Goal: Task Accomplishment & Management: Manage account settings

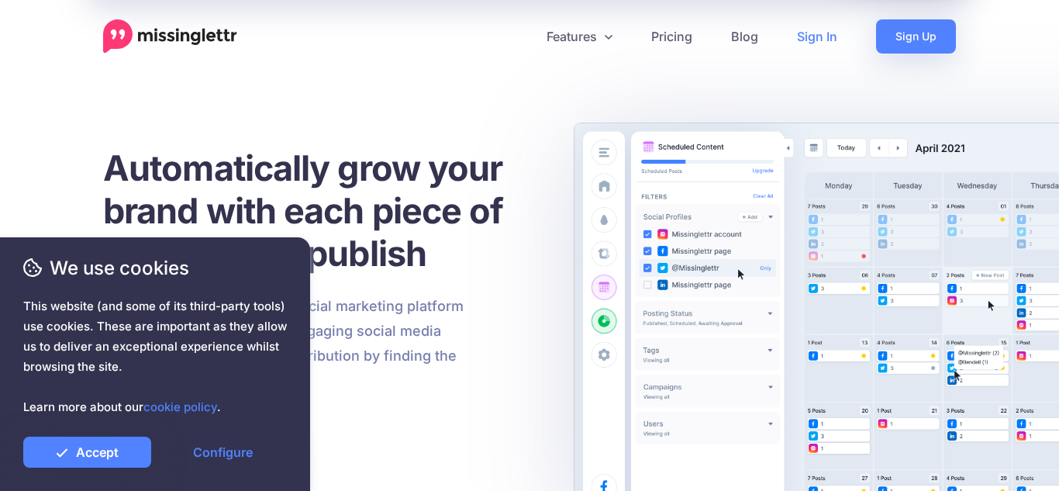
click at [825, 40] on link "Sign In" at bounding box center [816, 36] width 79 height 34
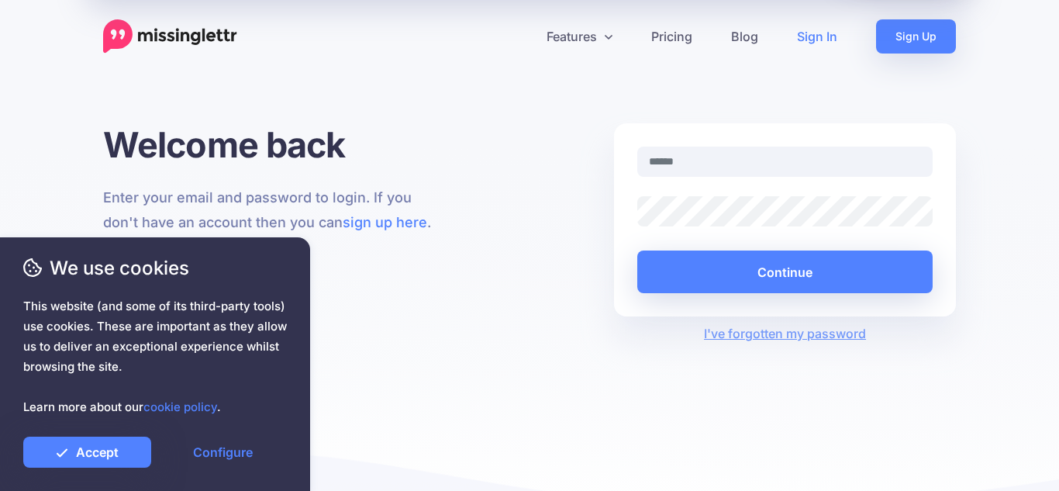
click at [680, 163] on input "text" at bounding box center [784, 161] width 295 height 30
type input "**********"
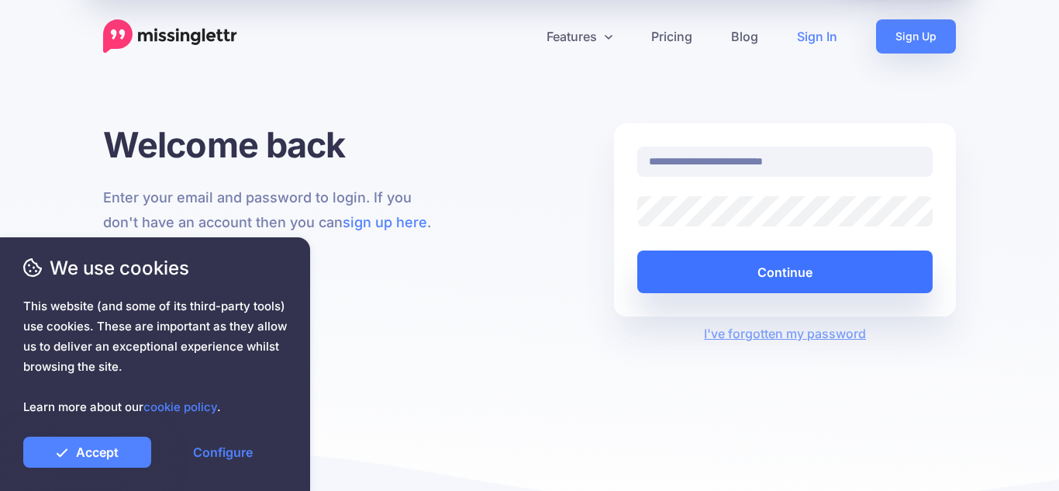
click at [746, 264] on button "Continue" at bounding box center [784, 271] width 295 height 43
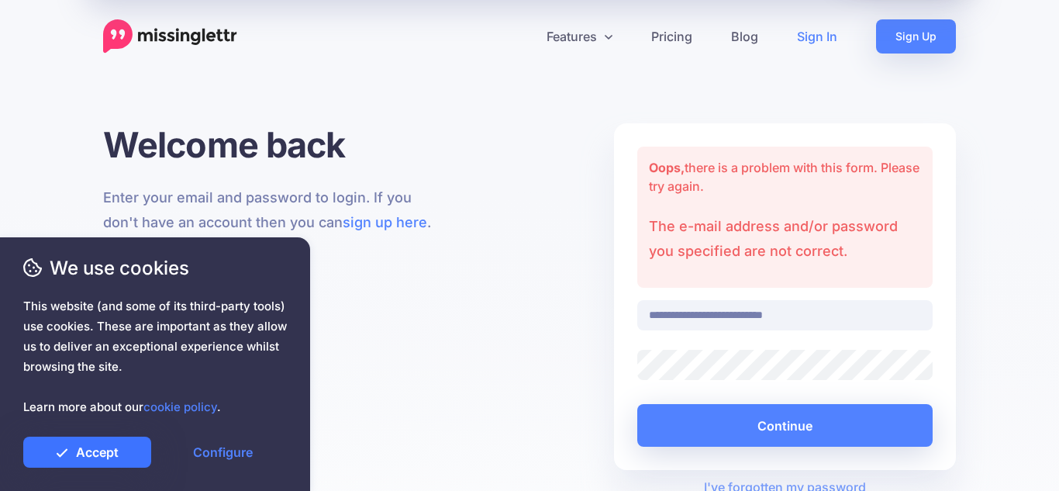
click at [72, 459] on link "Accept" at bounding box center [87, 451] width 128 height 31
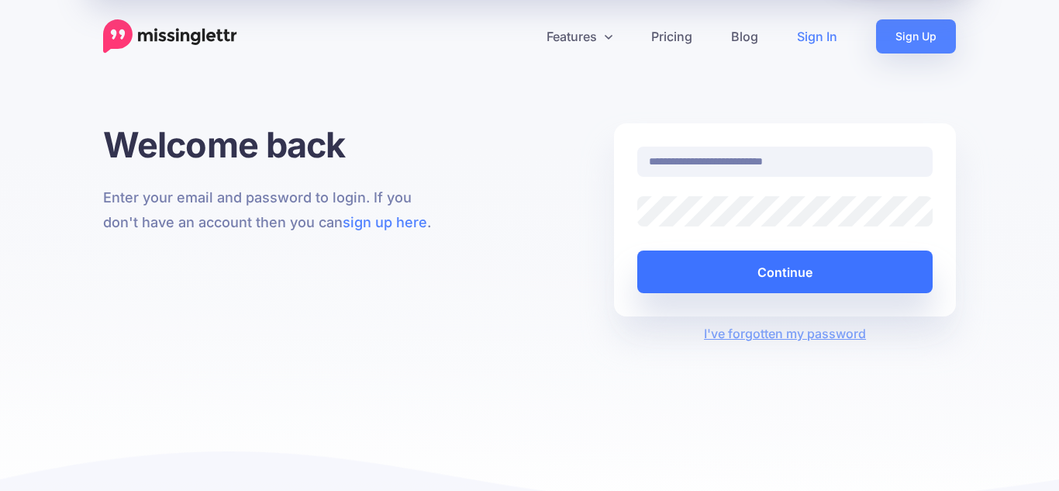
click at [739, 268] on button "Continue" at bounding box center [784, 271] width 295 height 43
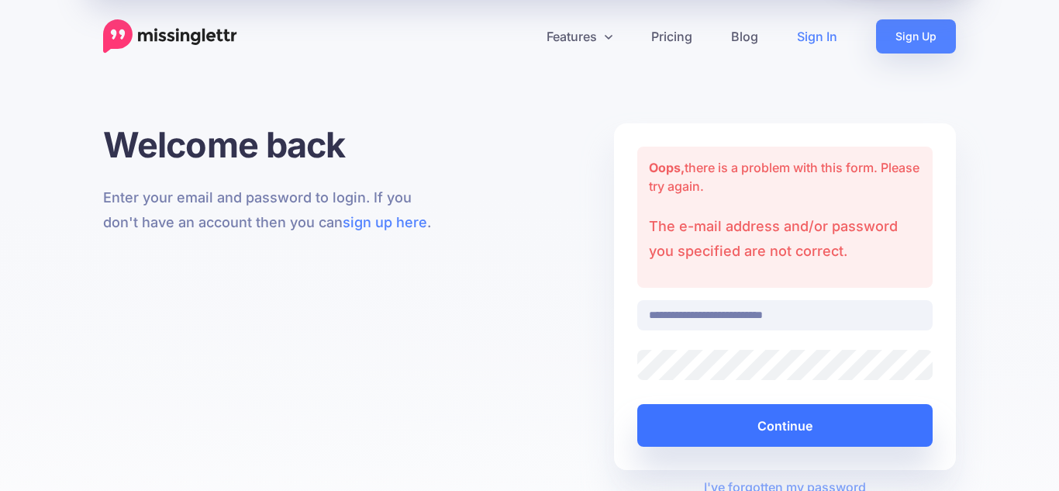
click at [753, 427] on button "Continue" at bounding box center [784, 425] width 295 height 43
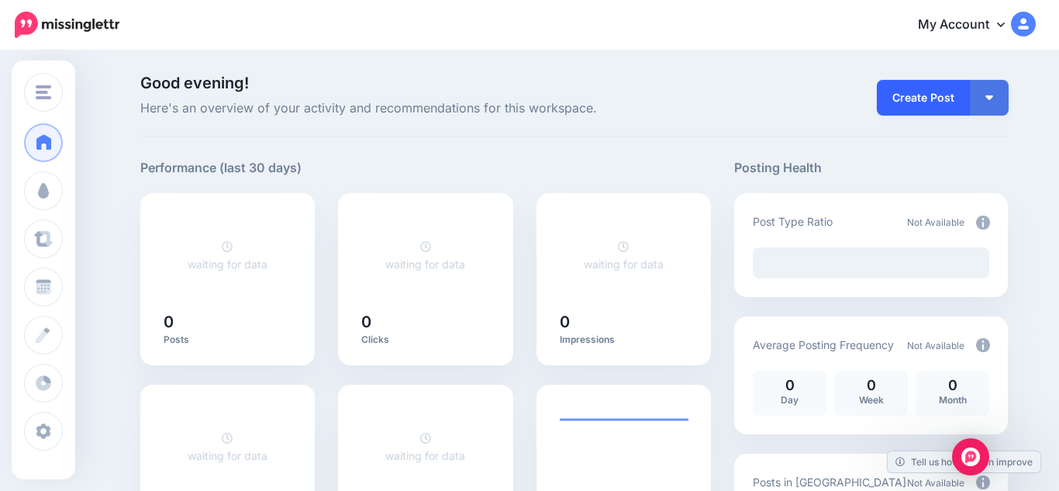
click at [933, 90] on link "Create Post" at bounding box center [923, 98] width 93 height 36
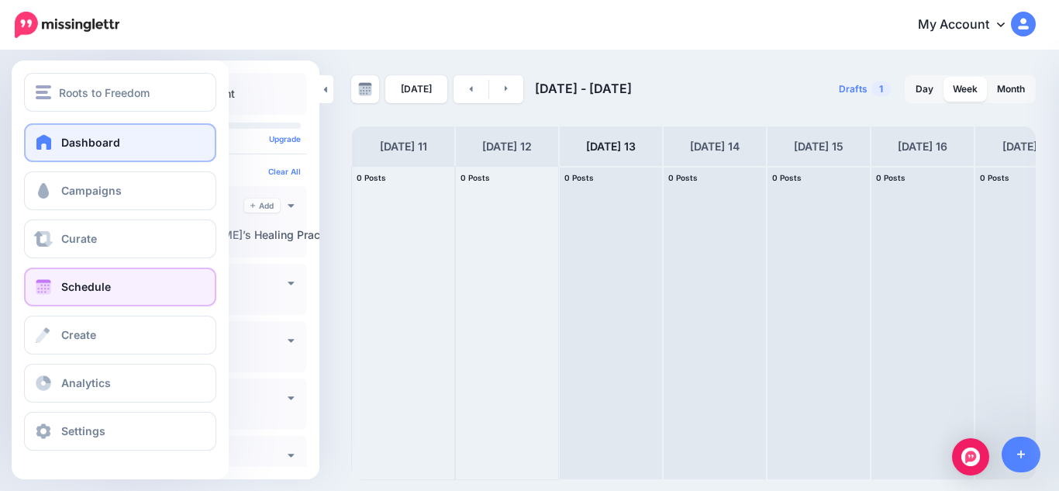
click at [81, 145] on span "Dashboard" at bounding box center [90, 142] width 59 height 13
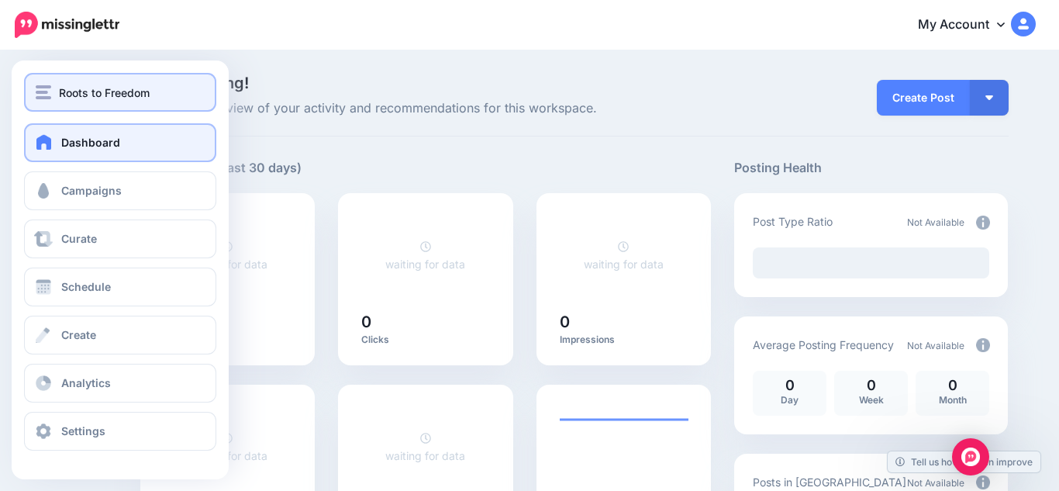
click at [41, 94] on img "button" at bounding box center [44, 92] width 16 height 14
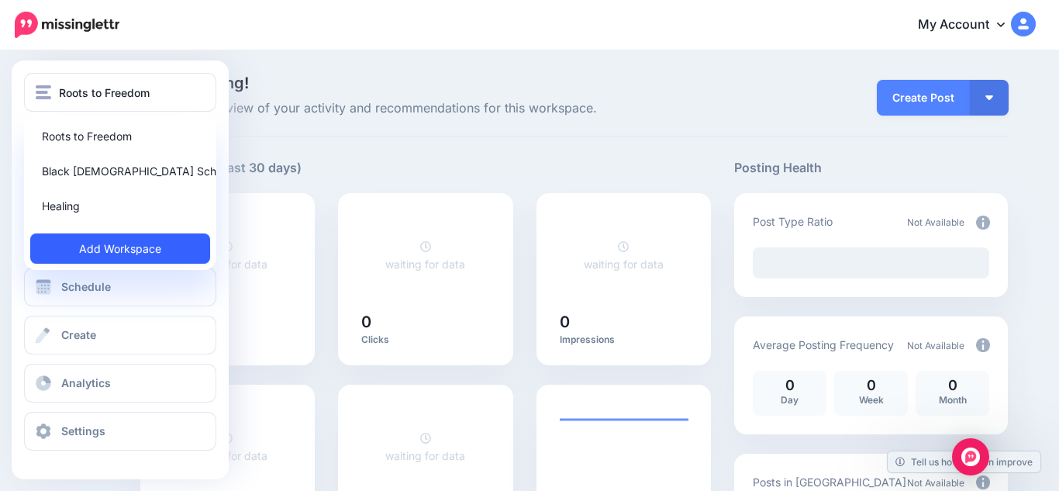
click at [109, 244] on link "Add Workspace" at bounding box center [120, 248] width 180 height 30
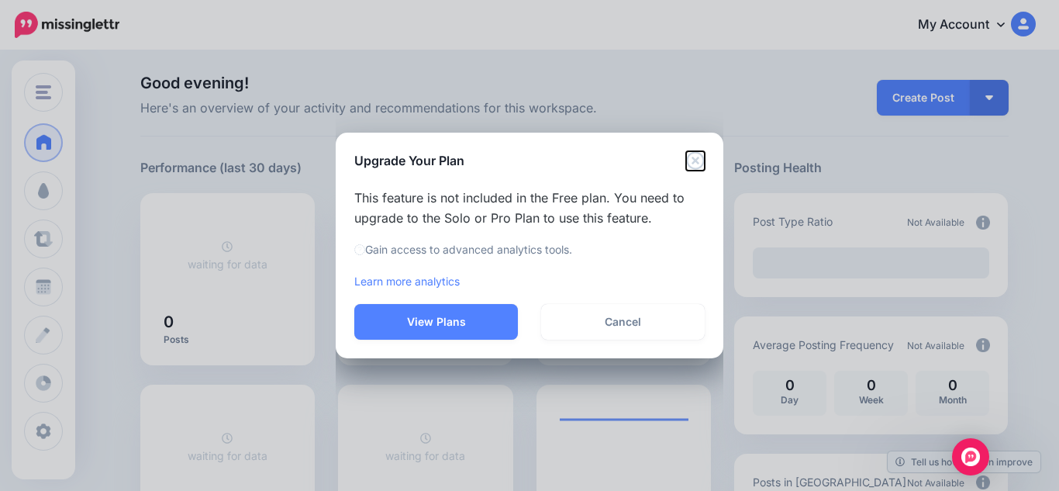
click at [700, 162] on icon "Close" at bounding box center [695, 160] width 19 height 19
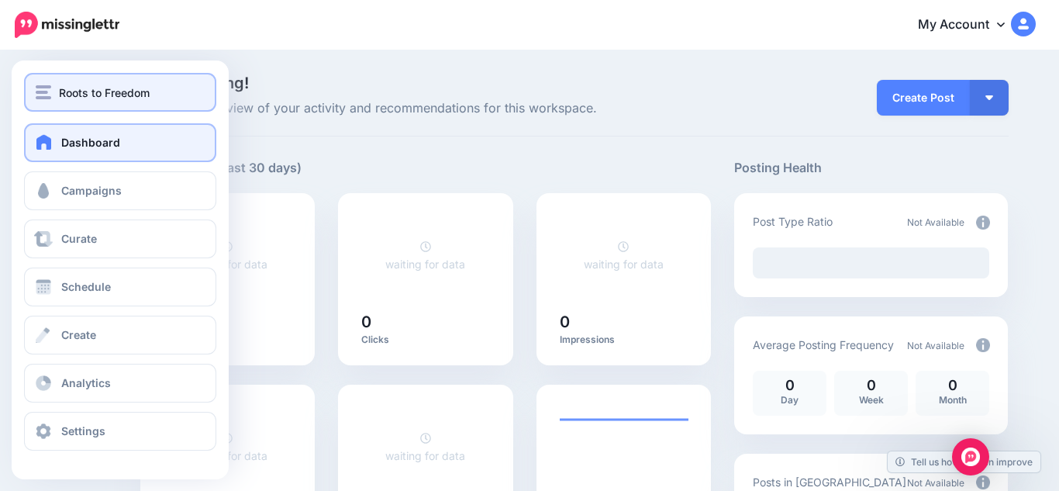
click at [119, 95] on span "Roots to Freedom" at bounding box center [104, 93] width 91 height 18
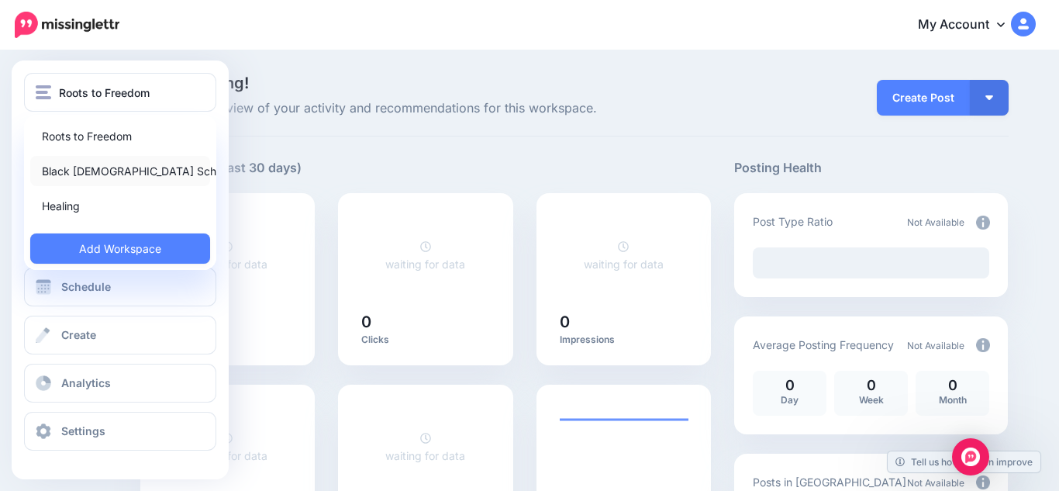
click at [97, 170] on link "Black [DEMOGRAPHIC_DATA] Schedule" at bounding box center [120, 171] width 180 height 30
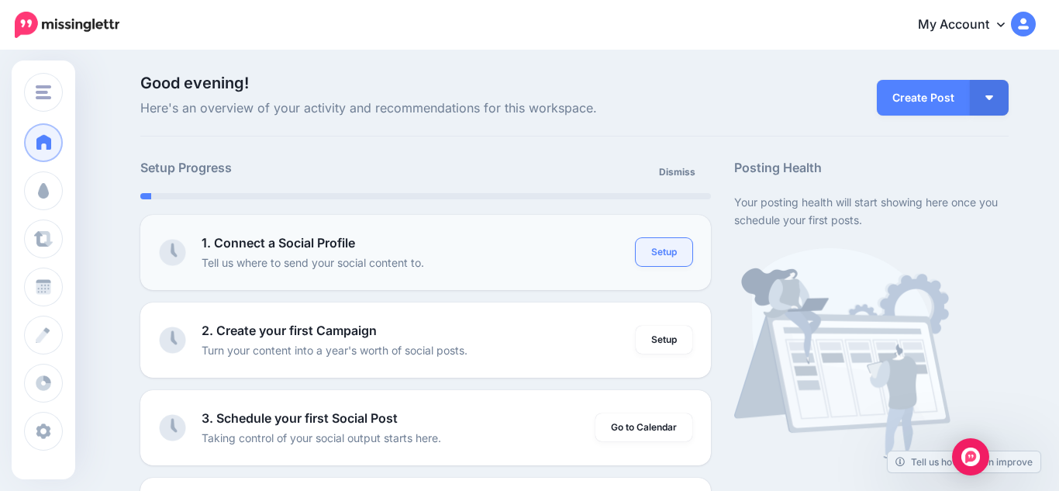
click at [665, 255] on link "Setup" at bounding box center [664, 252] width 57 height 28
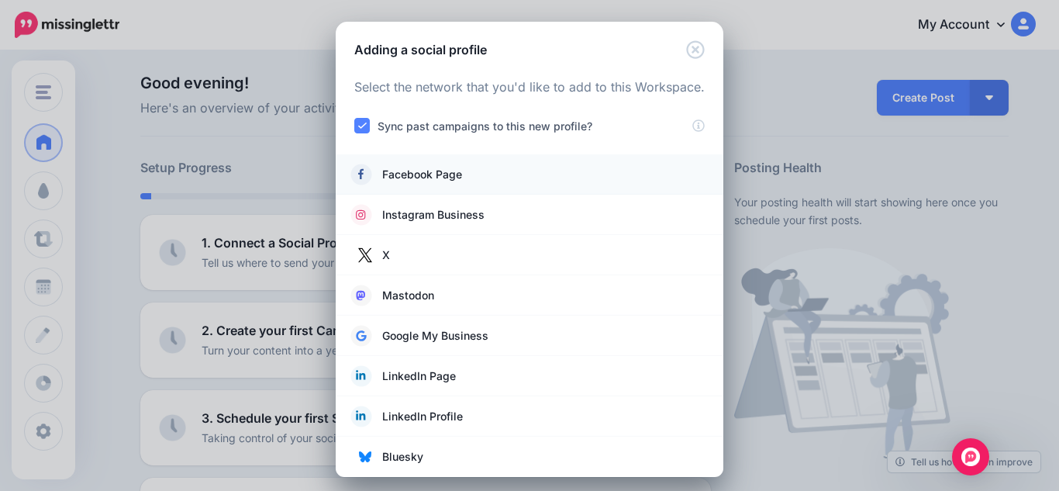
click at [518, 174] on link "Facebook Page" at bounding box center [529, 175] width 357 height 22
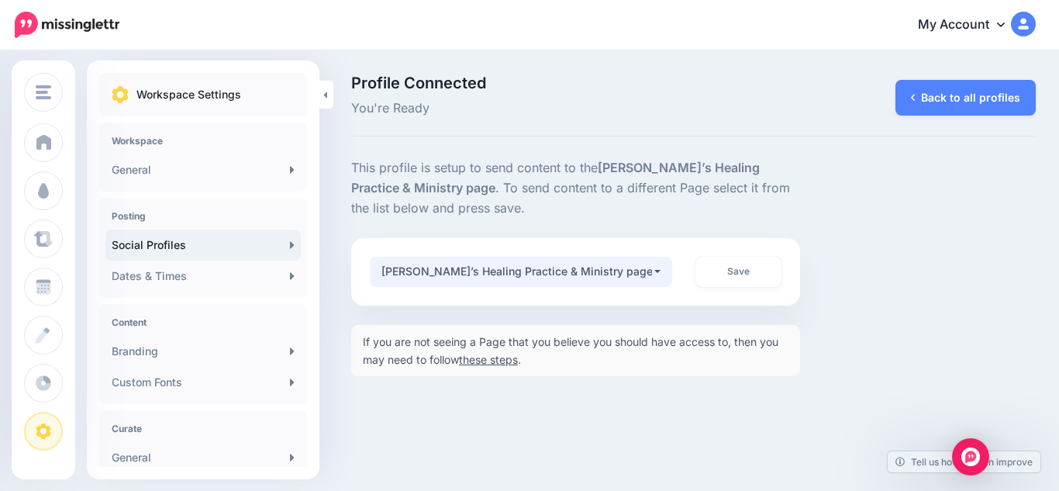
click at [653, 266] on button "Natasha’s Healing Practice & Ministry page" at bounding box center [521, 272] width 302 height 30
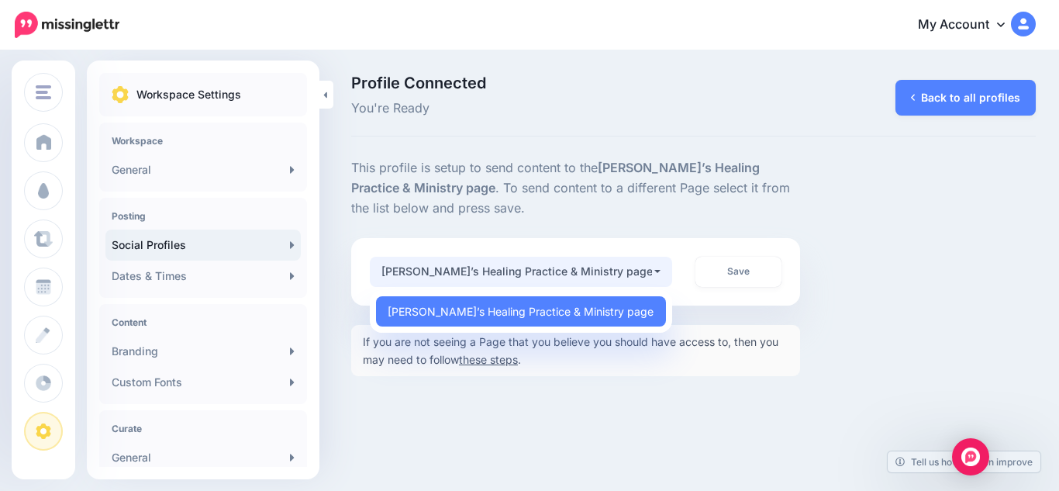
click at [653, 267] on button "Natasha’s Healing Practice & Ministry page" at bounding box center [521, 272] width 302 height 30
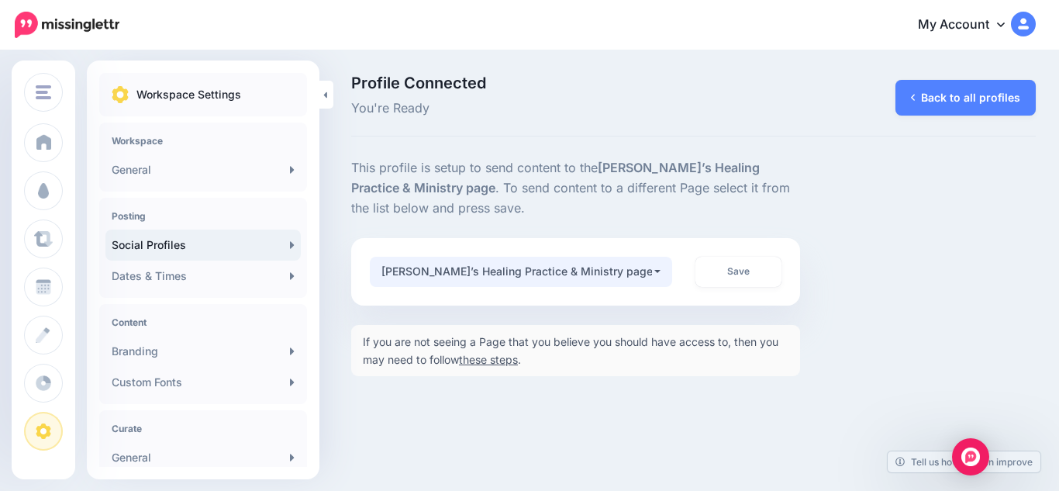
click at [487, 277] on div "Natasha’s Healing Practice & Ministry page" at bounding box center [516, 271] width 270 height 19
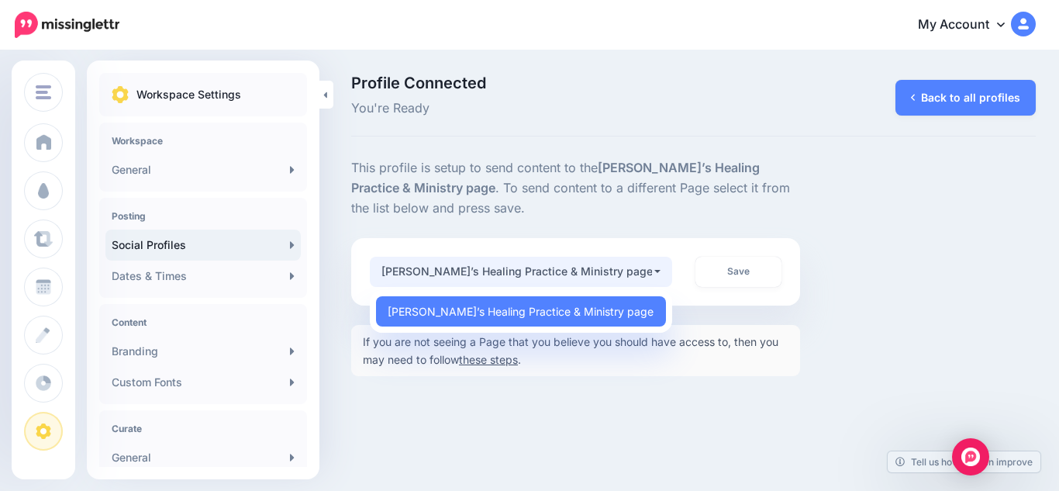
click at [487, 277] on div "Natasha’s Healing Practice & Ministry page" at bounding box center [516, 271] width 270 height 19
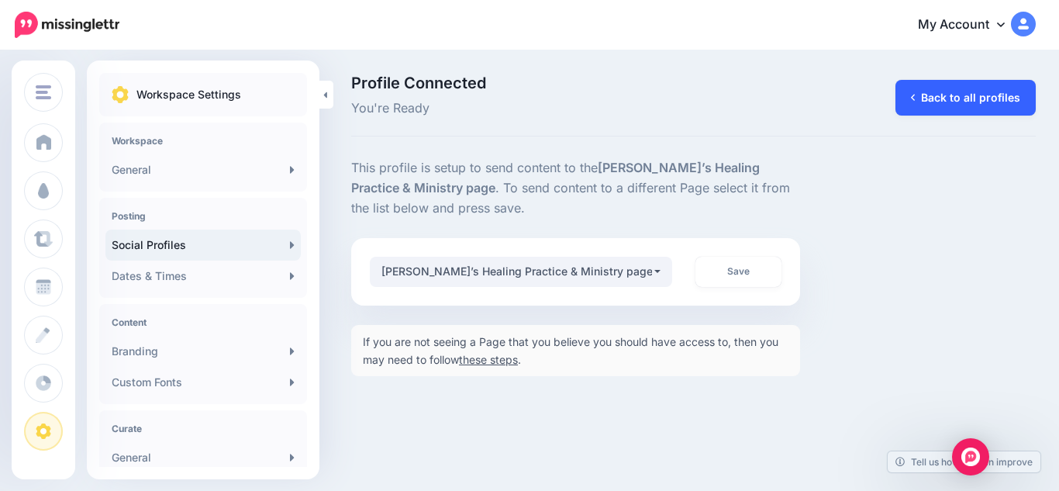
click at [922, 97] on link "Back to all profiles" at bounding box center [965, 98] width 140 height 36
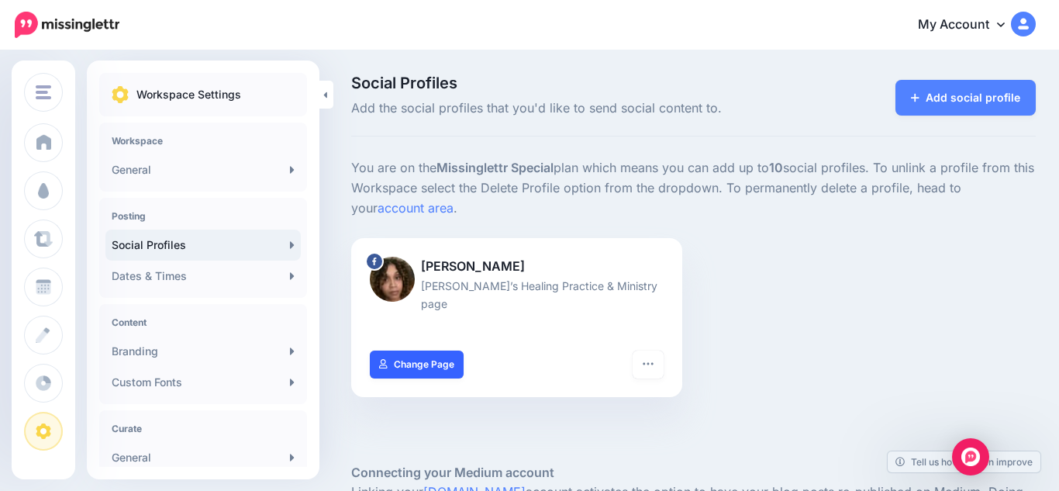
click at [419, 350] on link "Change Page" at bounding box center [417, 364] width 94 height 28
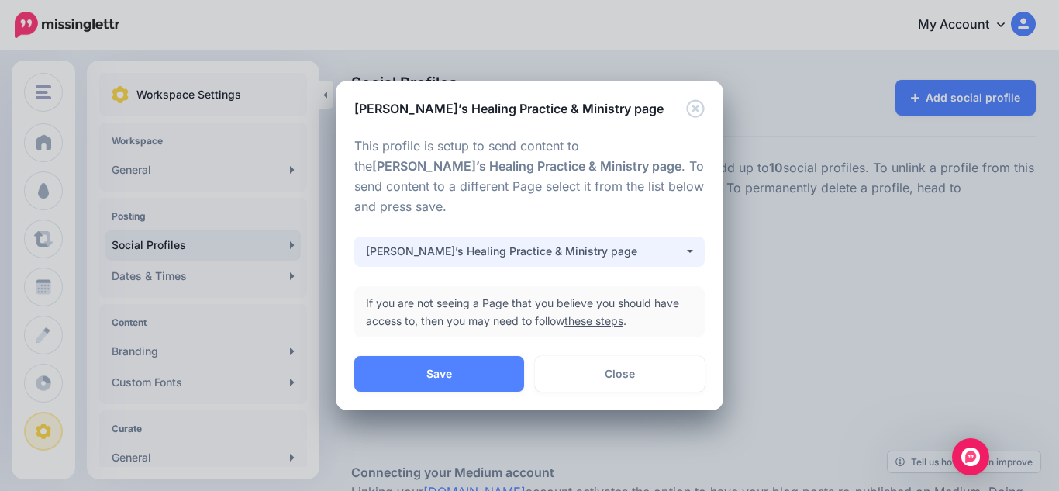
click at [635, 242] on div "[PERSON_NAME]’s Healing Practice & Ministry page" at bounding box center [525, 251] width 318 height 19
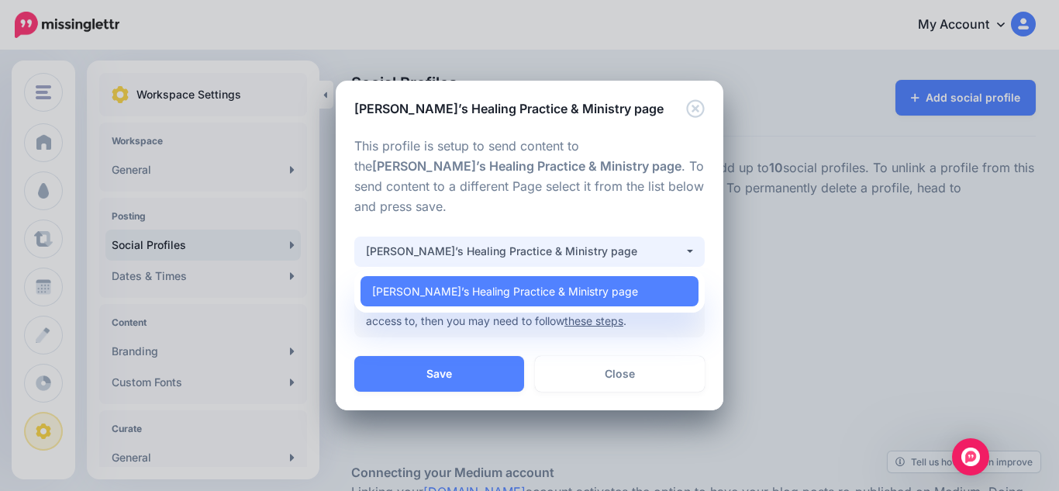
click at [635, 242] on div "[PERSON_NAME]’s Healing Practice & Ministry page" at bounding box center [525, 251] width 318 height 19
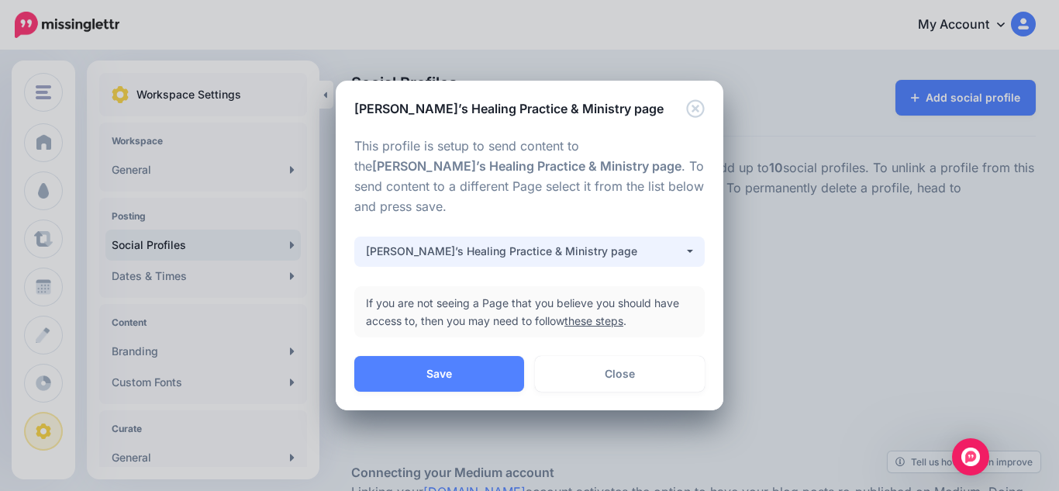
click at [691, 236] on button "[PERSON_NAME]’s Healing Practice & Ministry page" at bounding box center [529, 251] width 350 height 30
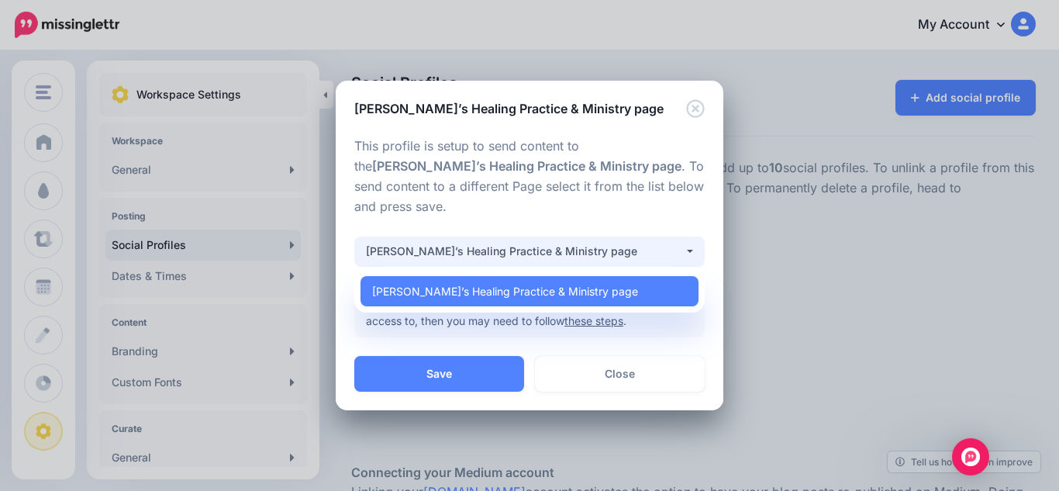
click at [691, 236] on button "[PERSON_NAME]’s Healing Practice & Ministry page" at bounding box center [529, 251] width 350 height 30
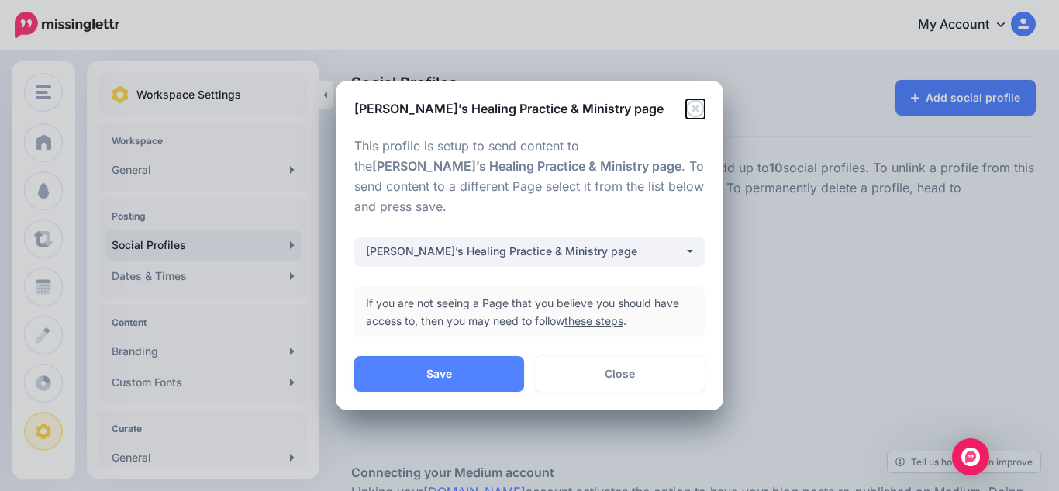
click at [694, 115] on icon "Close" at bounding box center [695, 108] width 19 height 19
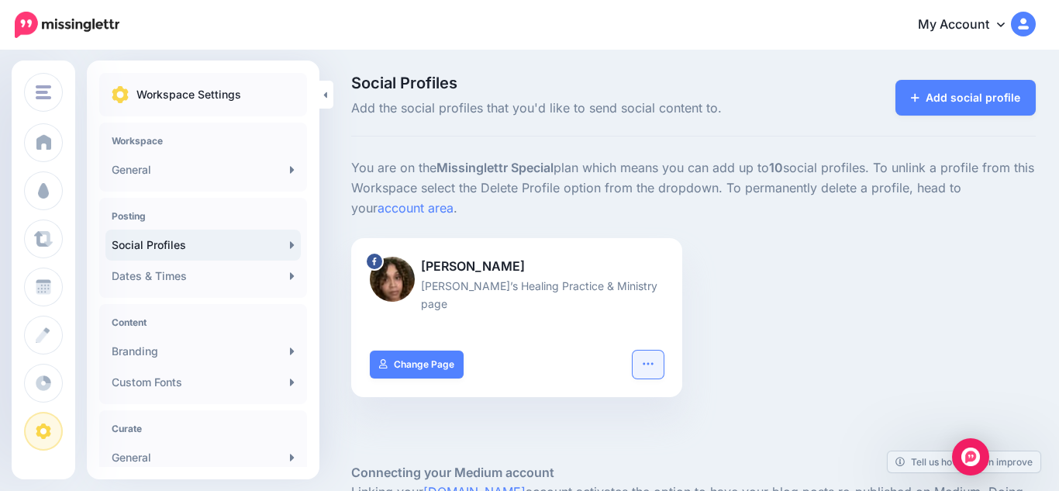
click at [649, 357] on icon "button" at bounding box center [648, 363] width 12 height 12
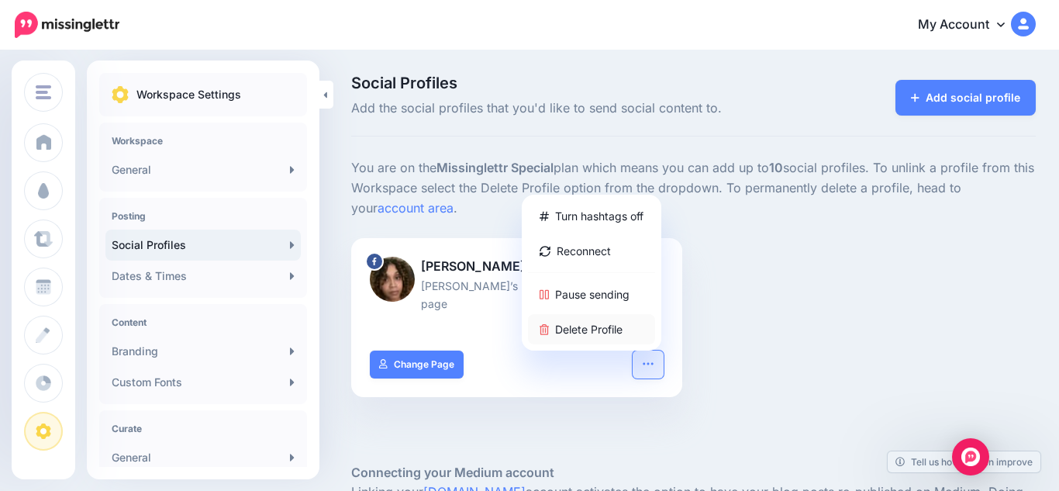
click at [607, 314] on link "Delete Profile" at bounding box center [591, 329] width 127 height 30
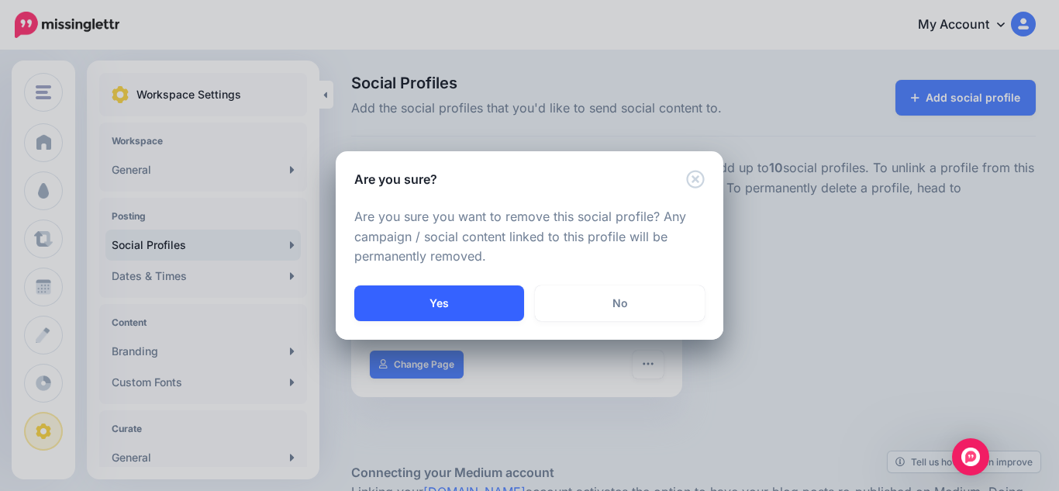
click at [468, 308] on button "Yes" at bounding box center [439, 303] width 170 height 36
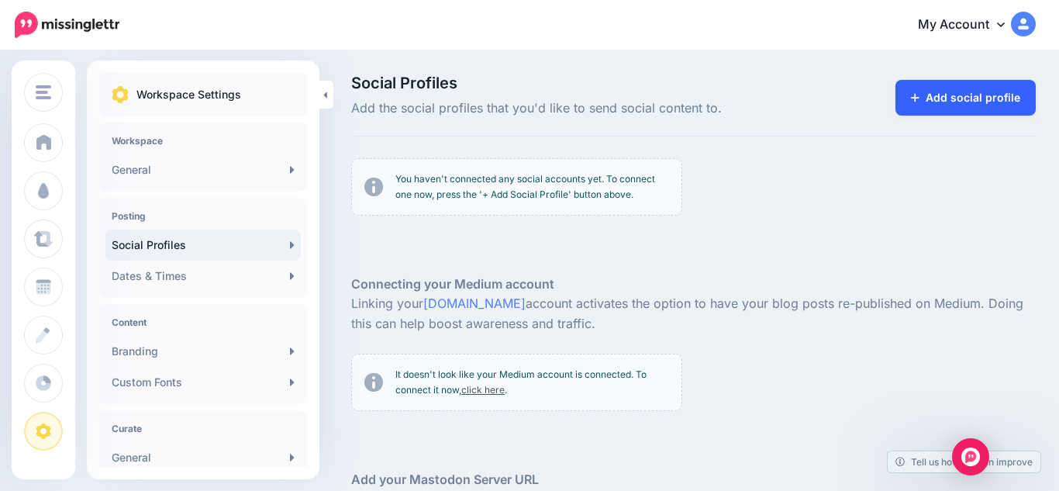
click at [952, 107] on link "Add social profile" at bounding box center [965, 98] width 140 height 36
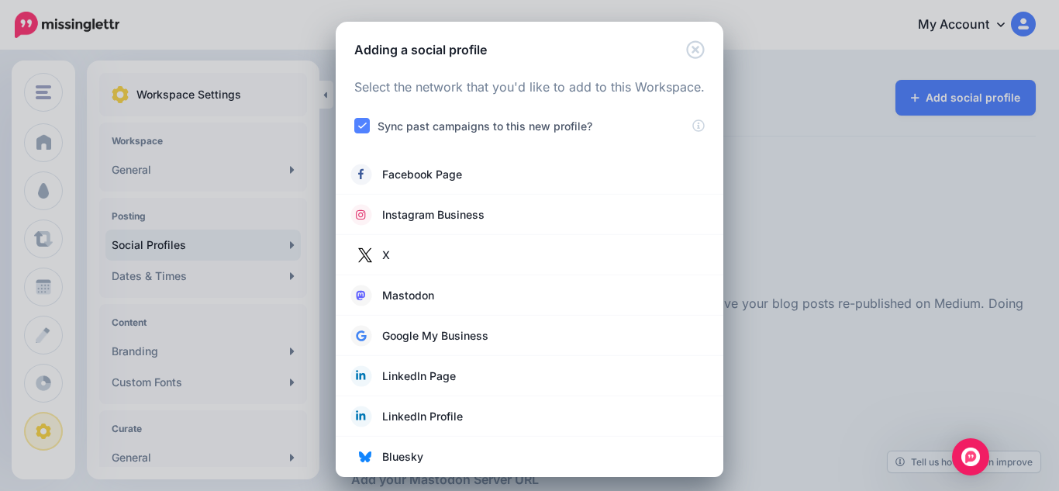
click at [710, 313] on li "Mastodon" at bounding box center [530, 295] width 388 height 40
click at [442, 170] on span "Facebook Page" at bounding box center [422, 174] width 80 height 19
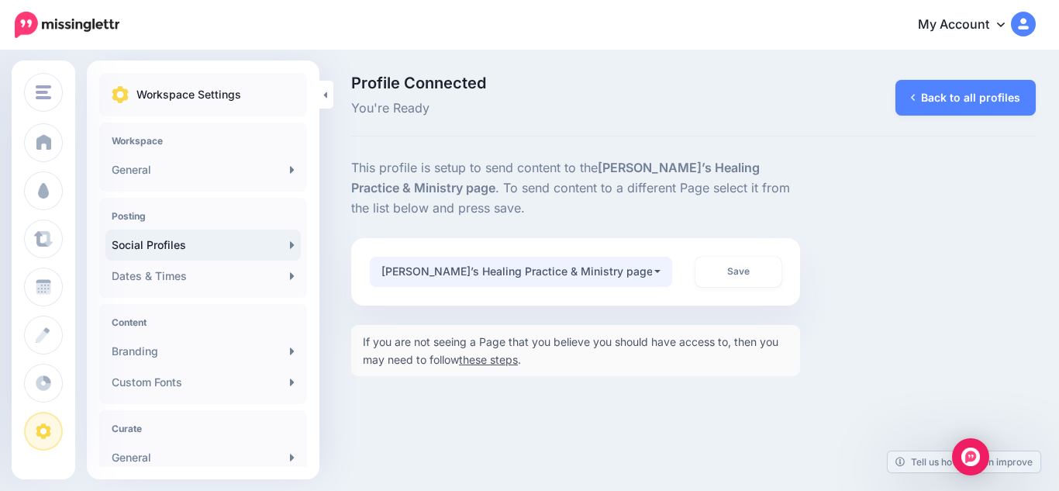
click at [654, 271] on button "[PERSON_NAME]’s Healing Practice & Ministry page" at bounding box center [521, 272] width 302 height 30
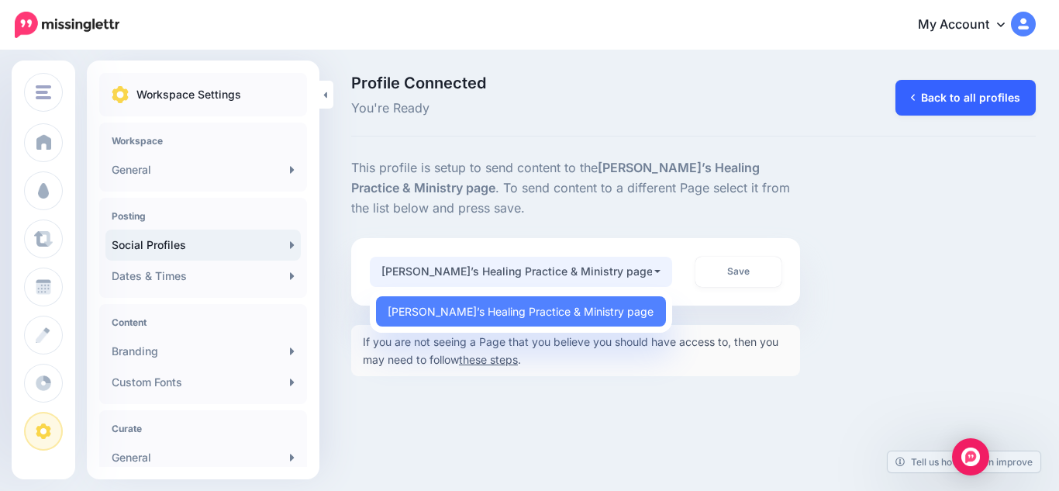
click at [939, 95] on link "Back to all profiles" at bounding box center [965, 98] width 140 height 36
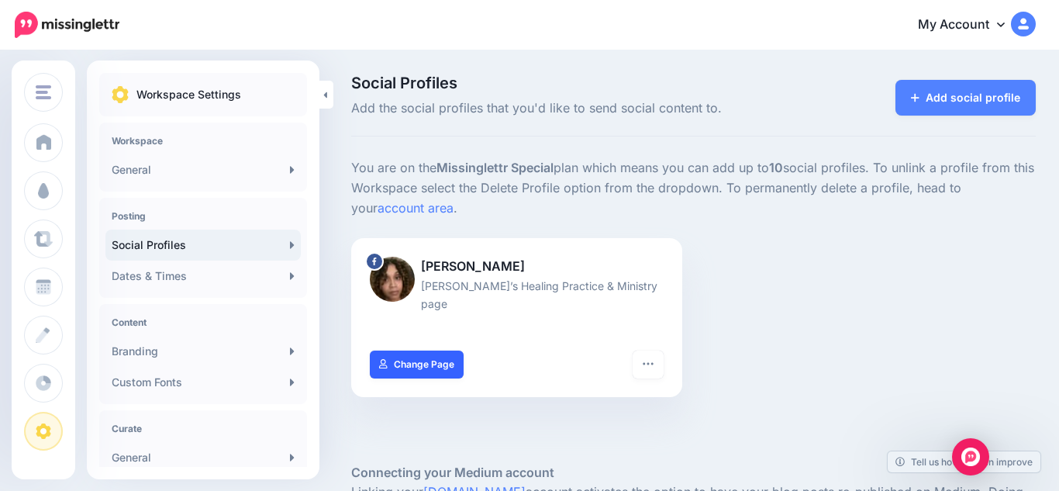
click at [425, 353] on link "Change Page" at bounding box center [417, 364] width 94 height 28
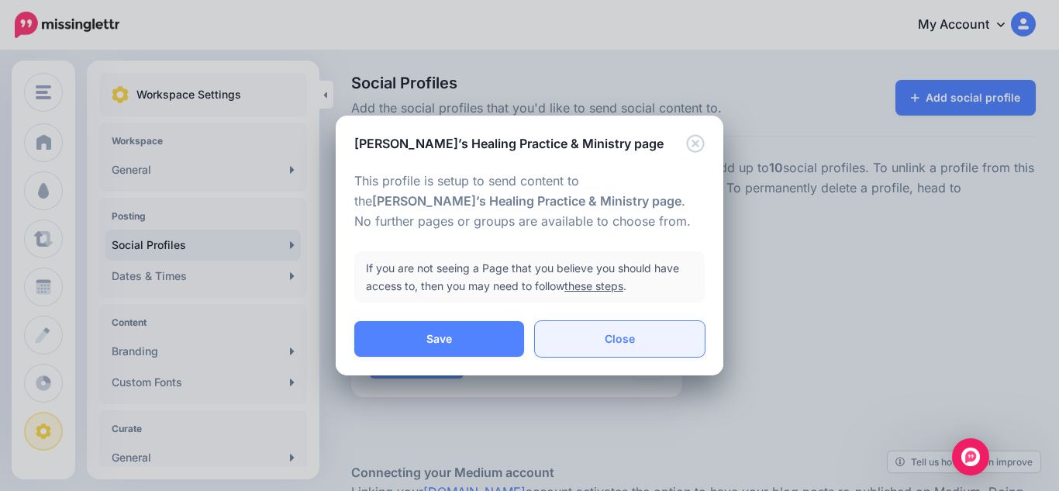
click at [591, 340] on link "Close" at bounding box center [620, 339] width 170 height 36
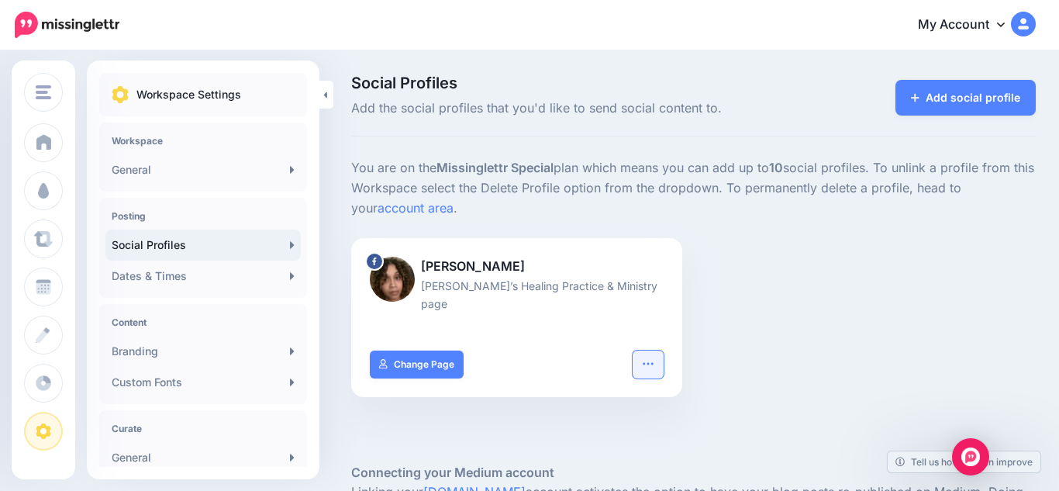
click at [644, 362] on icon "button" at bounding box center [648, 363] width 10 height 2
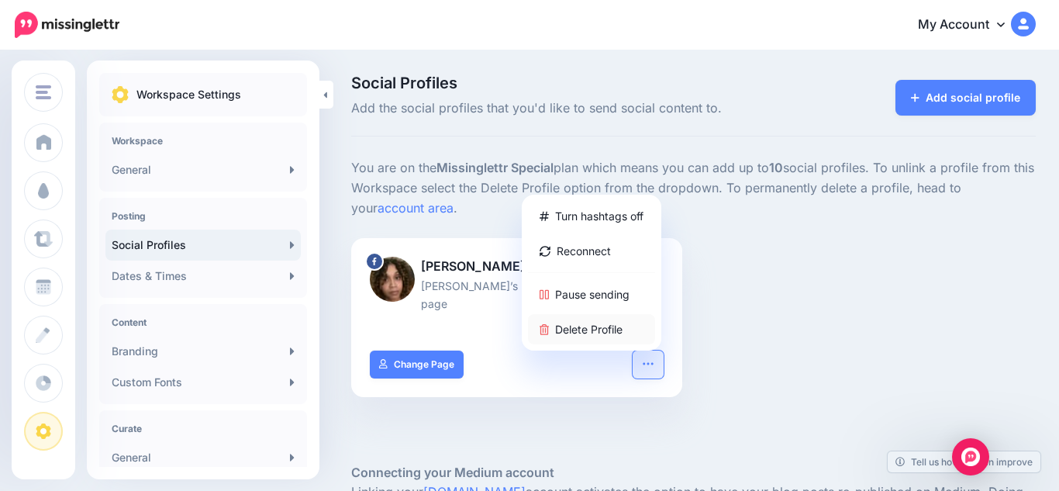
click at [611, 314] on link "Delete Profile" at bounding box center [591, 329] width 127 height 30
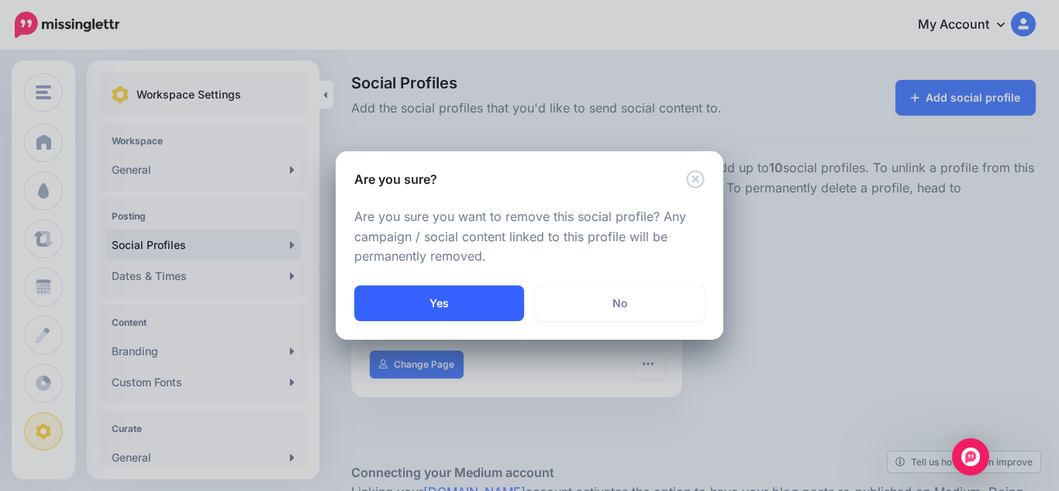
click at [481, 304] on button "Yes" at bounding box center [439, 303] width 170 height 36
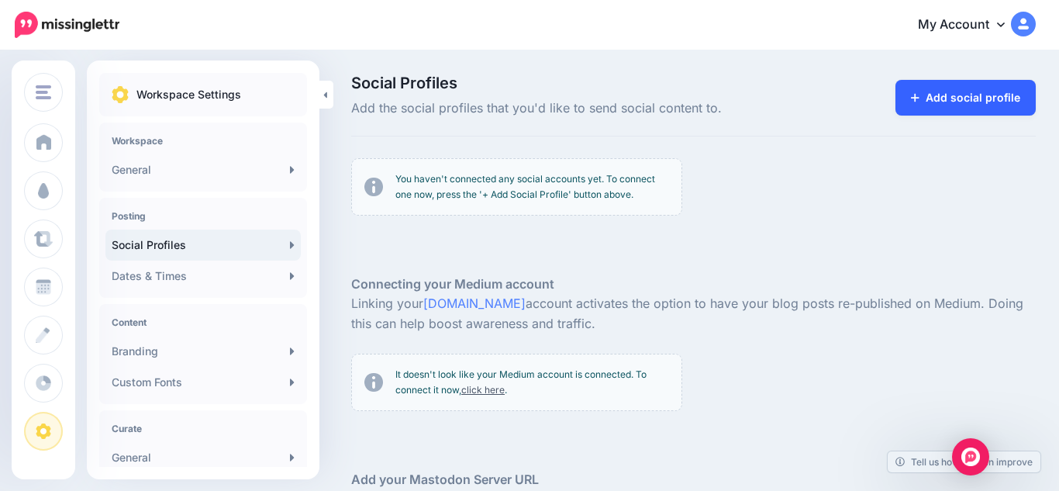
click at [915, 102] on icon at bounding box center [915, 97] width 9 height 11
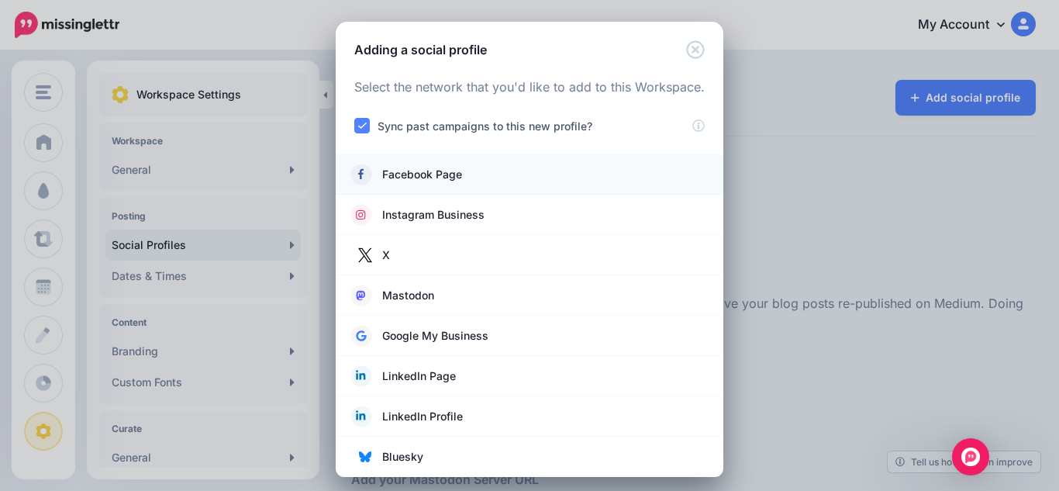
click at [531, 166] on link "Facebook Page" at bounding box center [529, 175] width 357 height 22
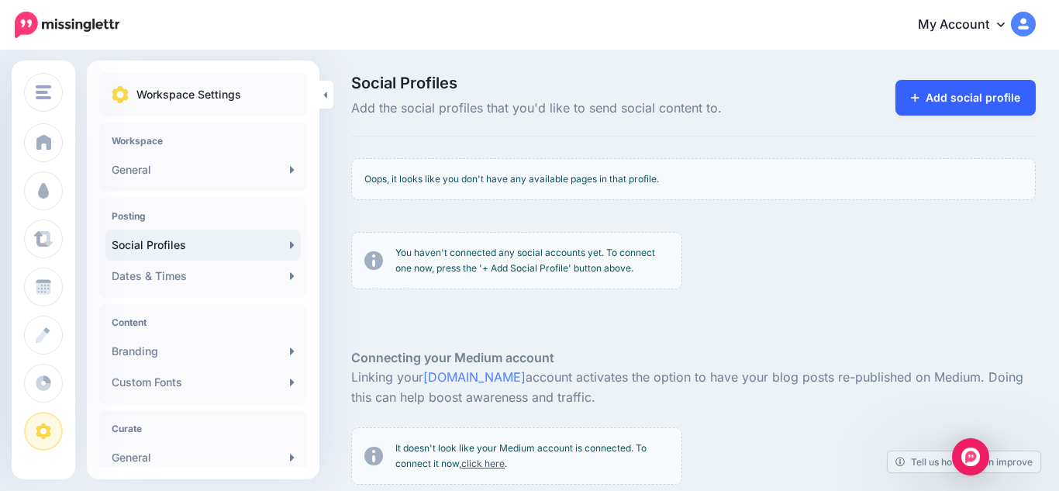
click at [970, 101] on link "Add social profile" at bounding box center [965, 98] width 140 height 36
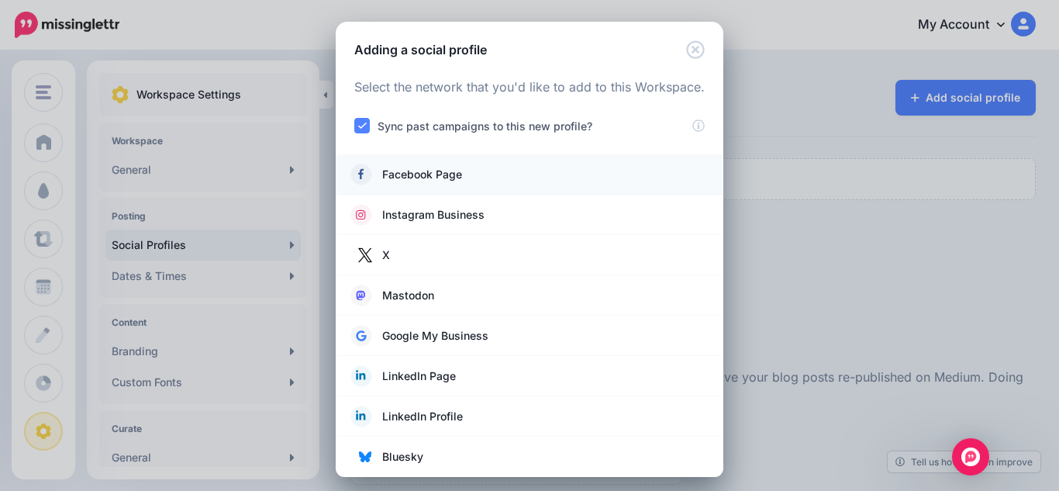
click at [398, 181] on span "Facebook Page" at bounding box center [422, 174] width 80 height 19
